Goal: Information Seeking & Learning: Learn about a topic

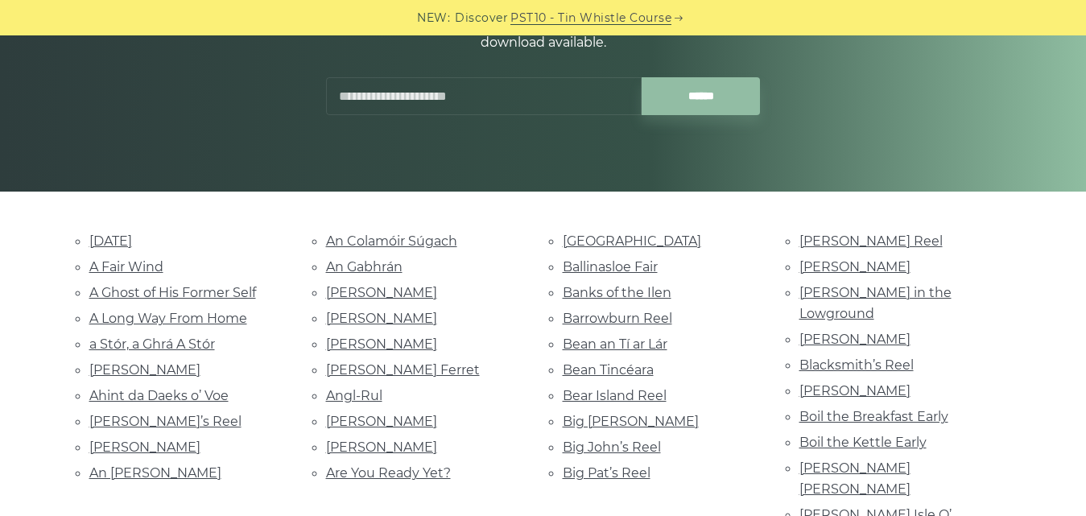
scroll to position [322, 0]
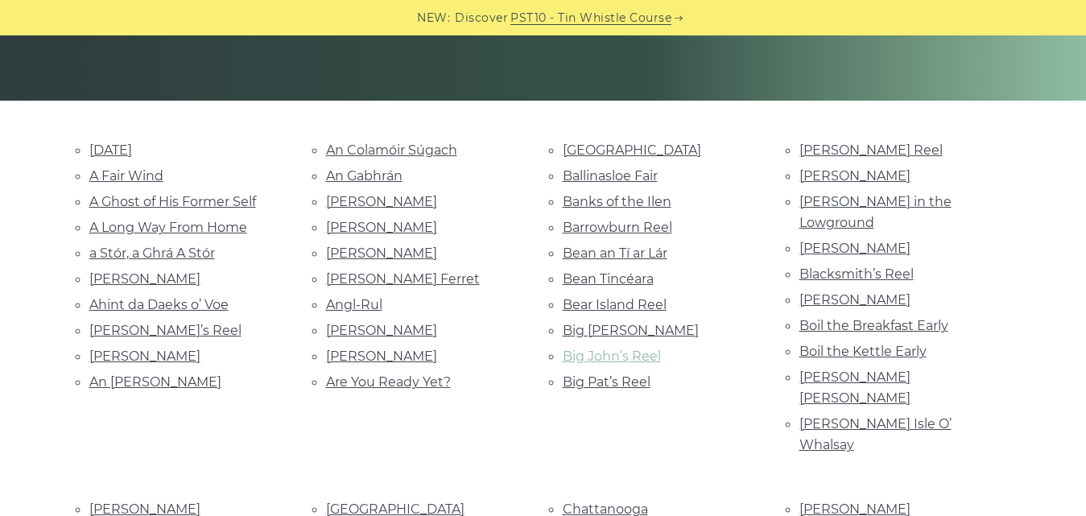
click at [636, 355] on link "Big John’s Reel" at bounding box center [612, 355] width 98 height 15
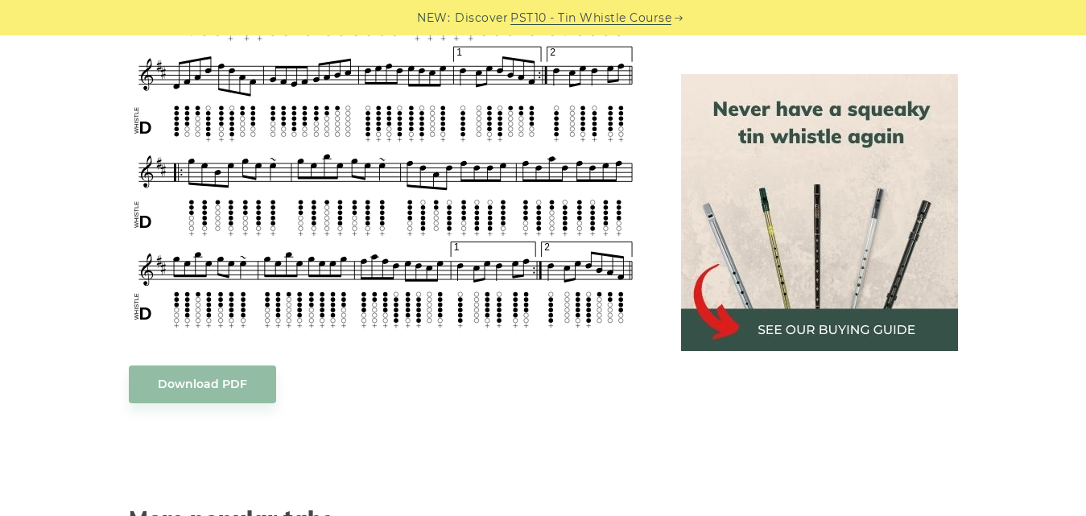
scroll to position [1127, 0]
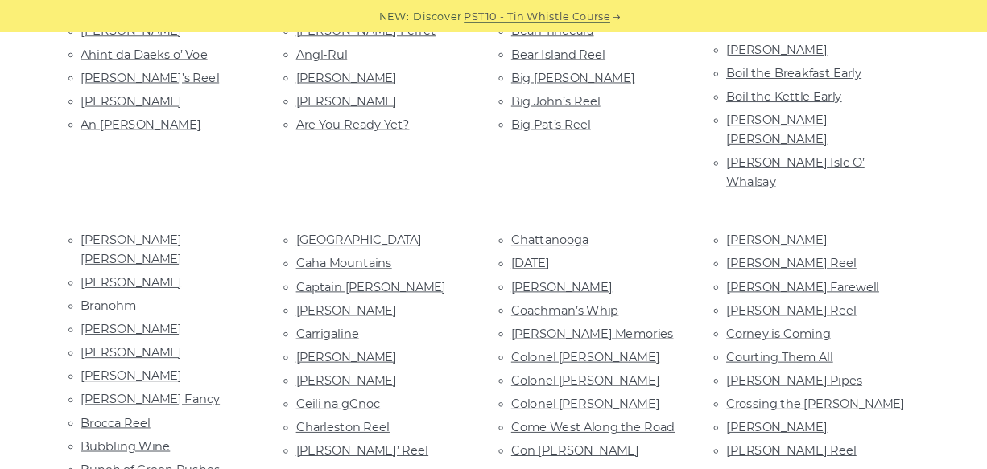
scroll to position [563, 0]
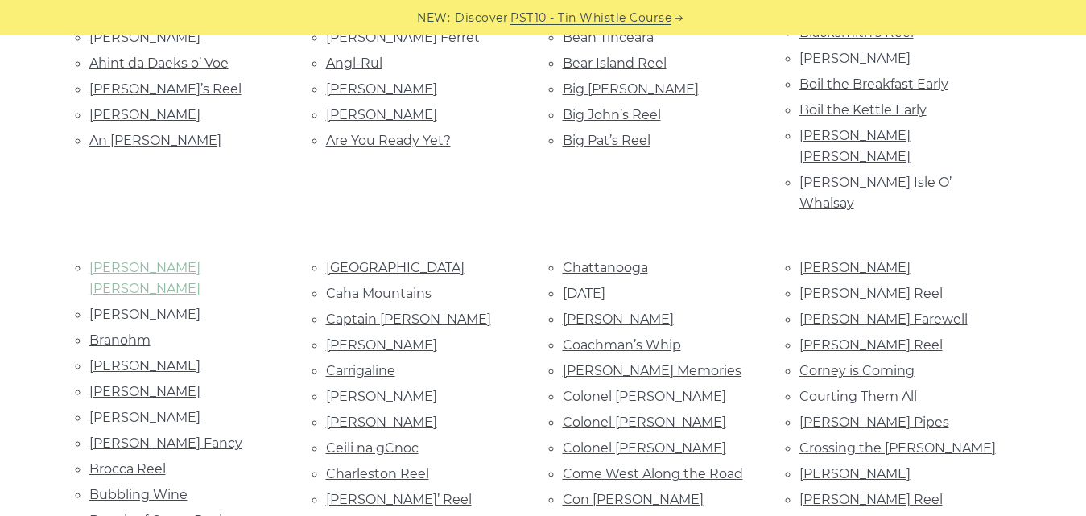
click at [134, 260] on link "Bonnie Kate" at bounding box center [144, 278] width 111 height 36
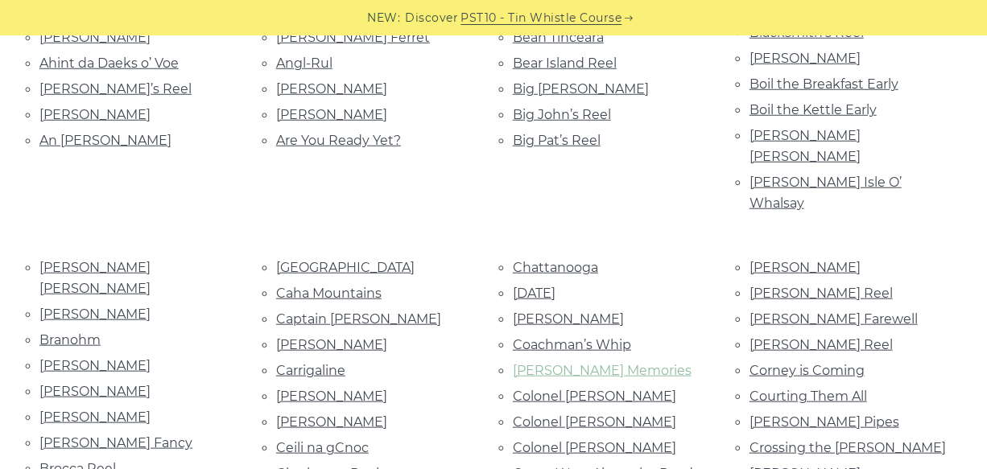
click at [548, 363] on link "Coen’s Memories" at bounding box center [602, 370] width 179 height 15
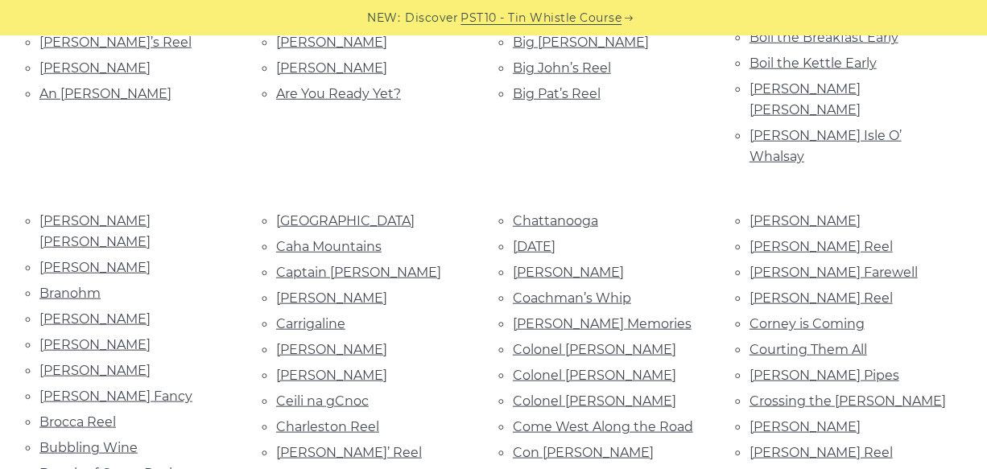
scroll to position [636, 0]
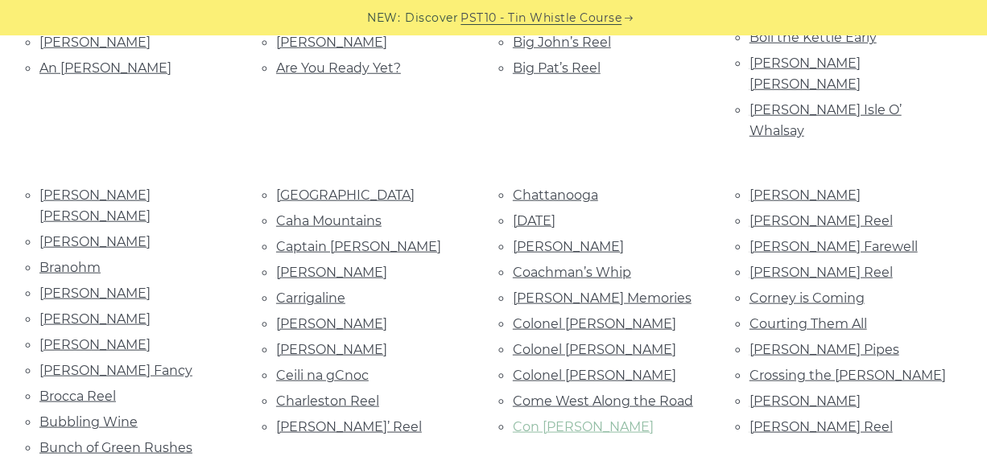
click at [598, 419] on link "Con McGinley’s" at bounding box center [583, 426] width 141 height 15
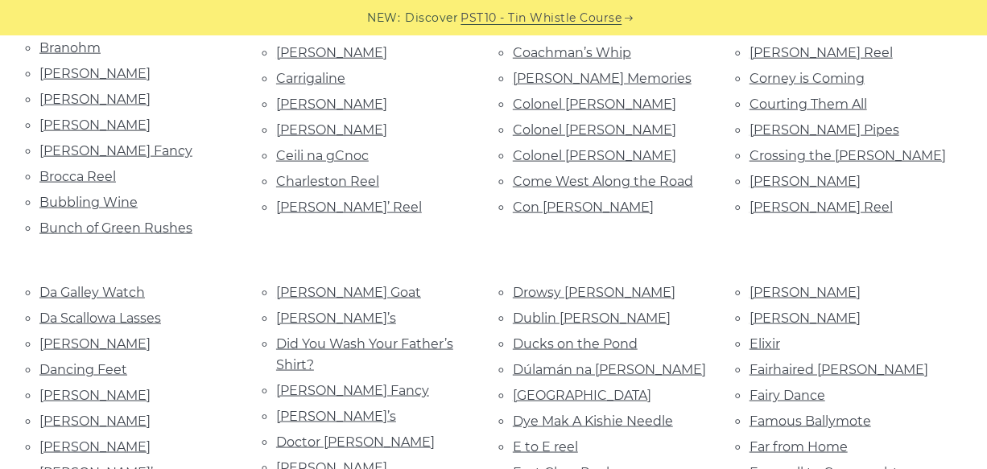
scroll to position [929, 0]
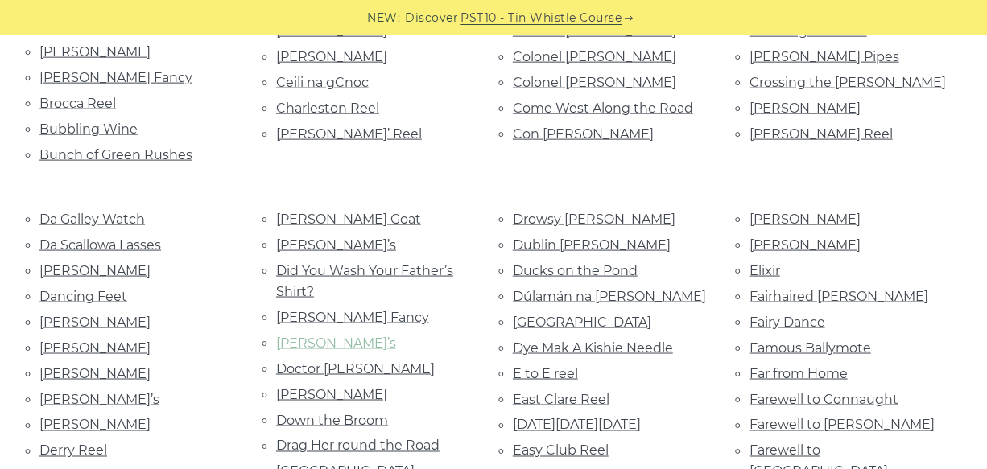
click at [361, 336] on link "Dinky Dorian’s" at bounding box center [336, 343] width 120 height 15
click at [587, 392] on link "East Clare Reel" at bounding box center [561, 399] width 97 height 15
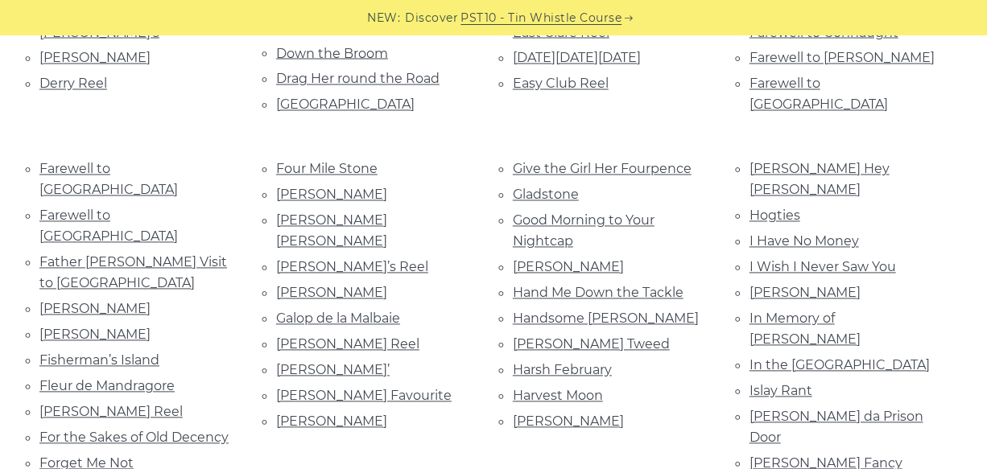
scroll to position [1295, 0]
click at [132, 163] on link "Farewell to [GEOGRAPHIC_DATA]" at bounding box center [108, 181] width 138 height 36
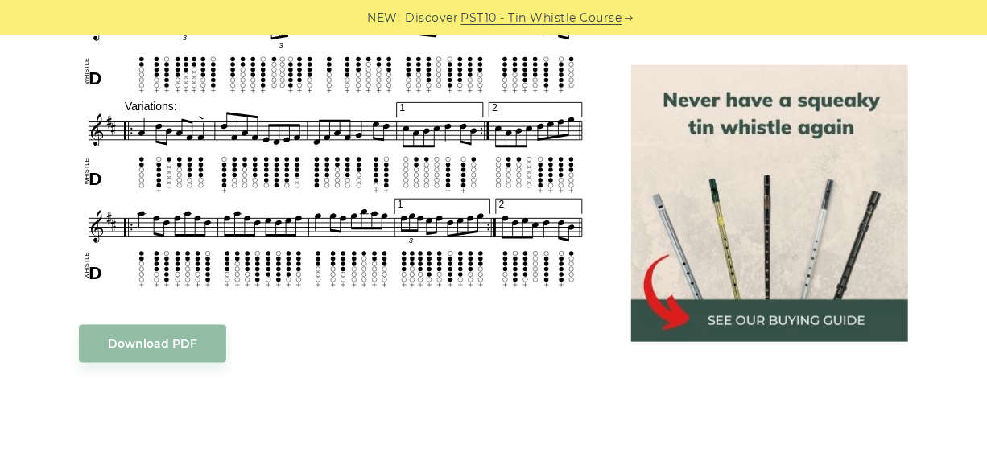
scroll to position [848, 0]
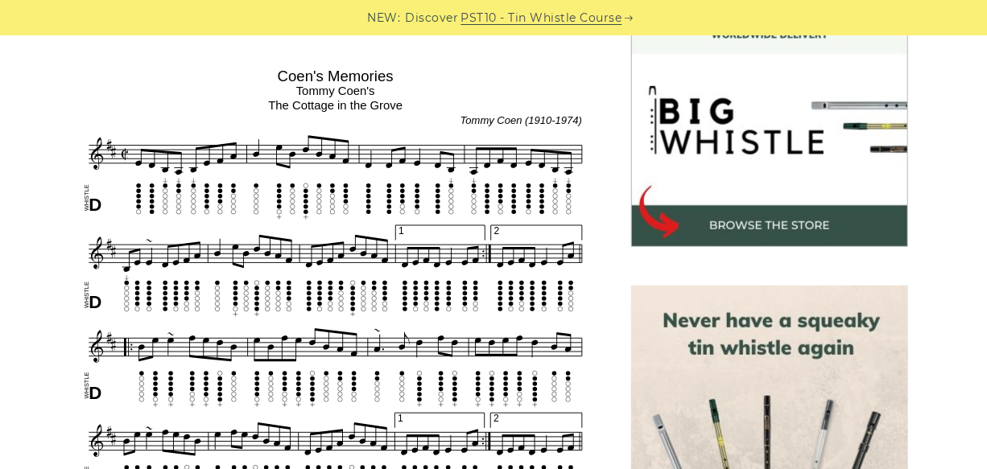
scroll to position [512, 0]
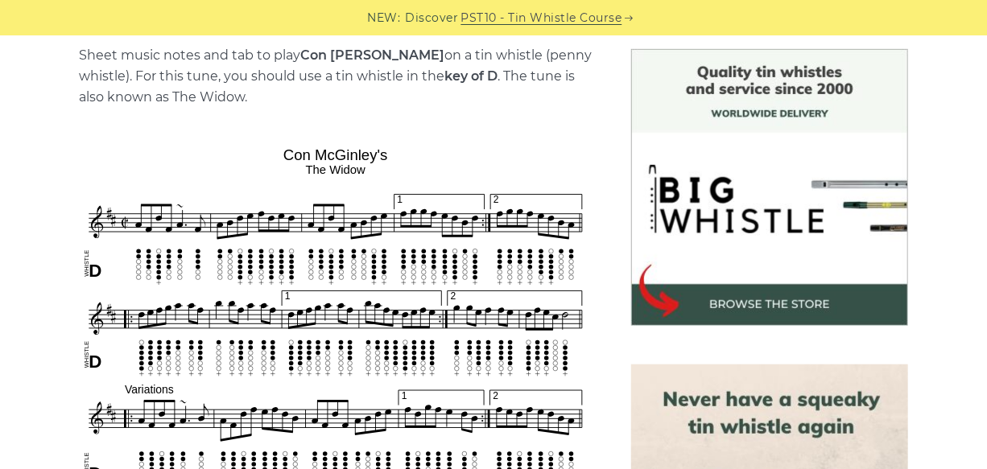
scroll to position [439, 0]
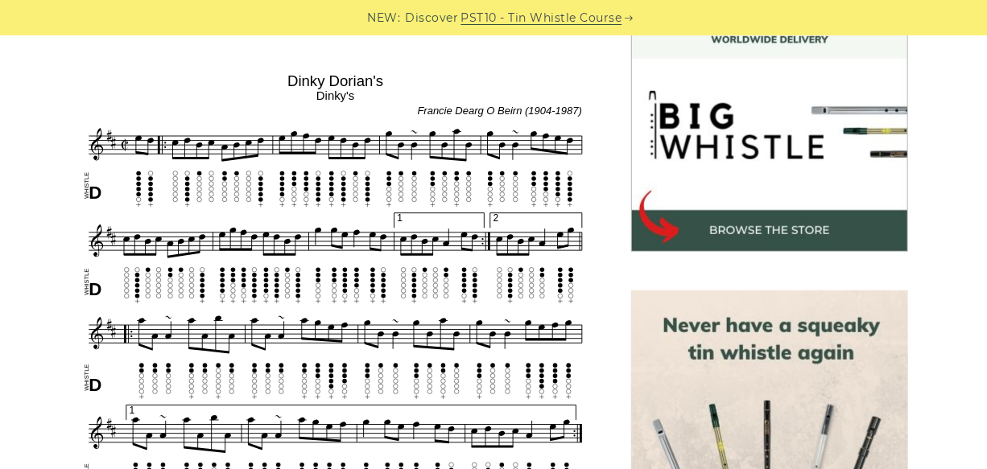
scroll to position [512, 0]
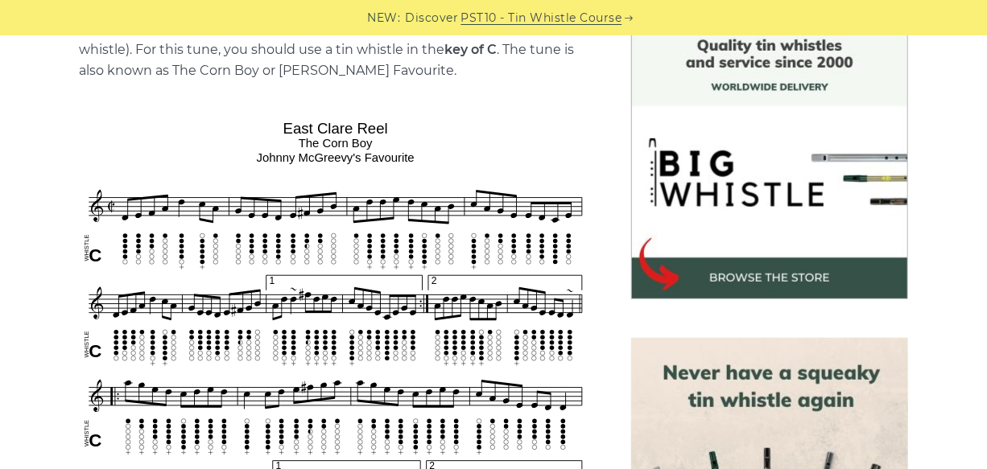
scroll to position [512, 0]
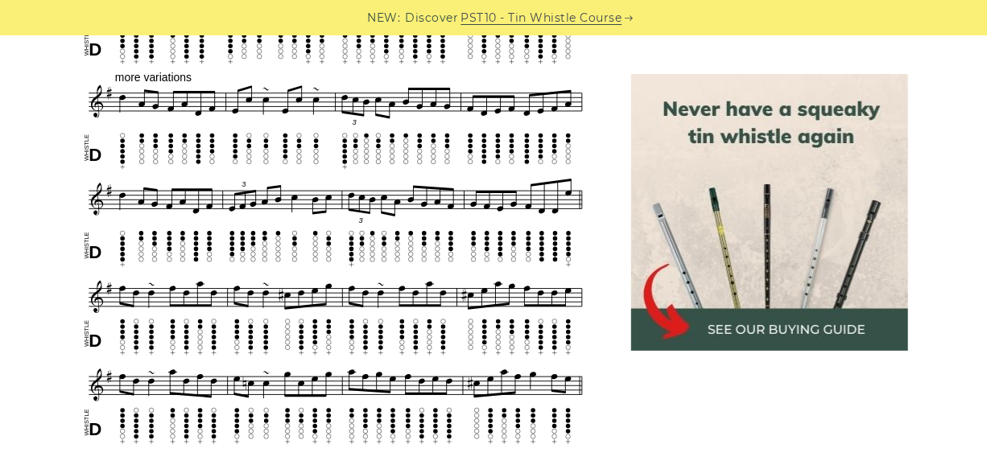
scroll to position [1463, 0]
